Goal: Book appointment/travel/reservation

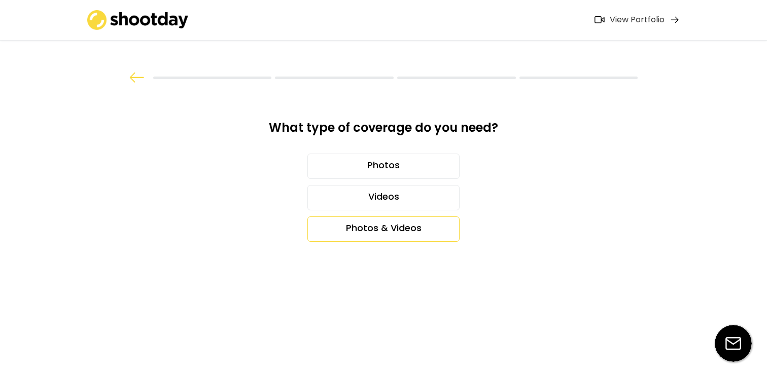
click at [380, 229] on div "Photos & Videos" at bounding box center [383, 229] width 152 height 25
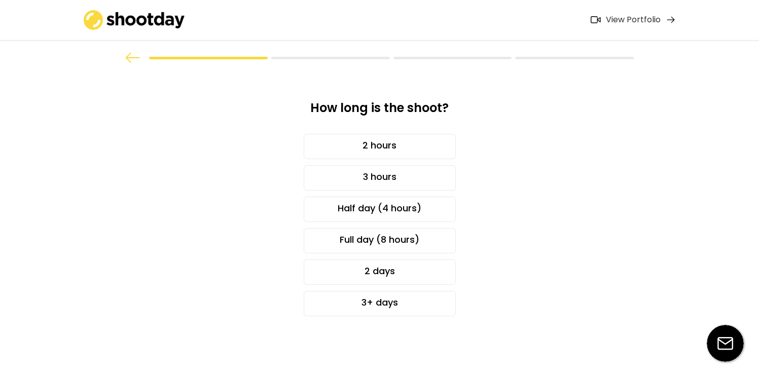
scroll to position [25, 0]
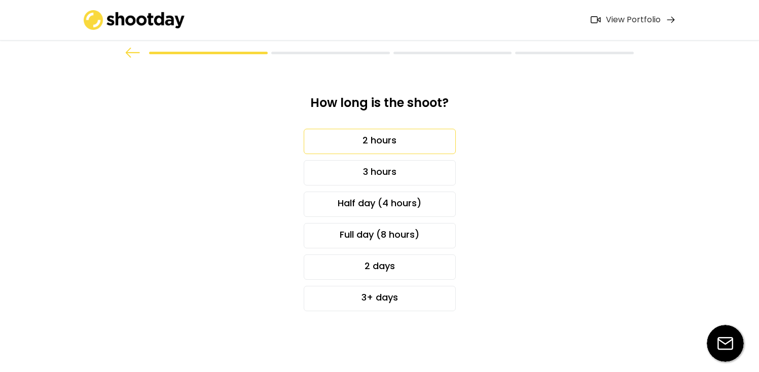
click at [409, 146] on div "2 hours" at bounding box center [380, 141] width 152 height 25
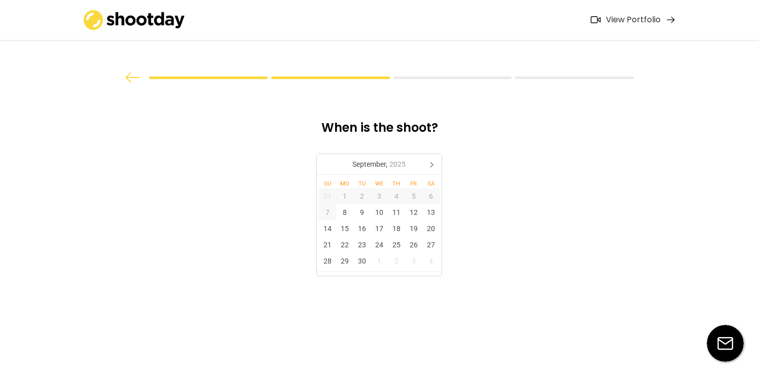
scroll to position [0, 0]
click at [440, 165] on icon at bounding box center [435, 164] width 16 height 16
click at [370, 227] on div "14" at bounding box center [365, 229] width 17 height 16
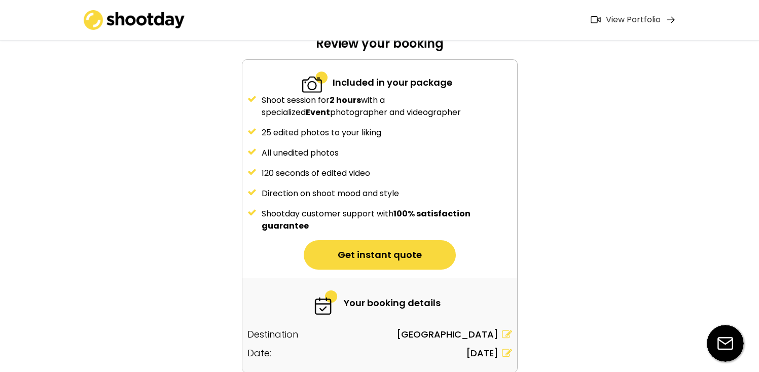
scroll to position [45, 0]
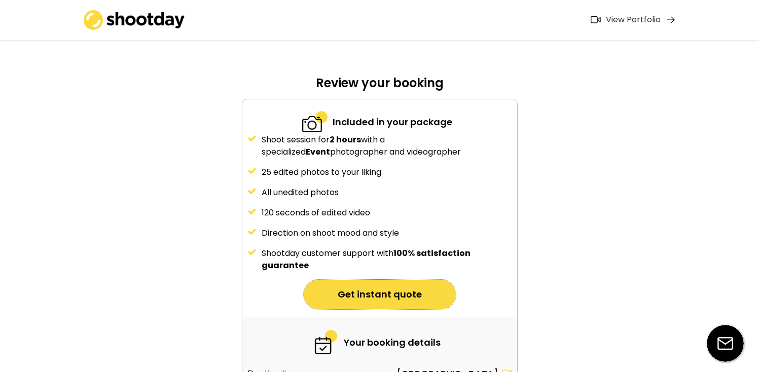
click at [345, 298] on button "Get instant quote" at bounding box center [380, 294] width 152 height 29
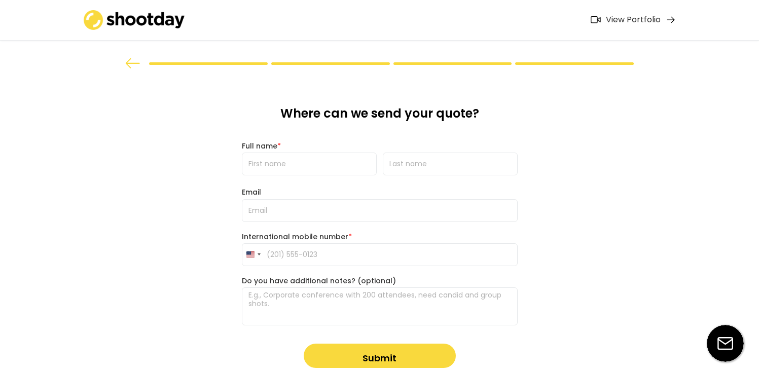
scroll to position [71, 0]
